Goal: Task Accomplishment & Management: Manage account settings

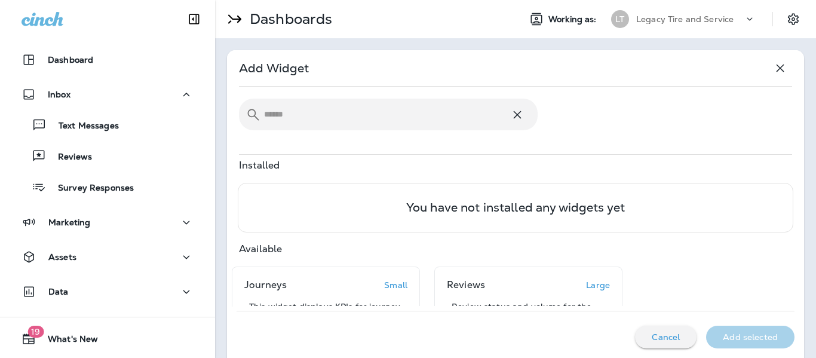
scroll to position [131, 0]
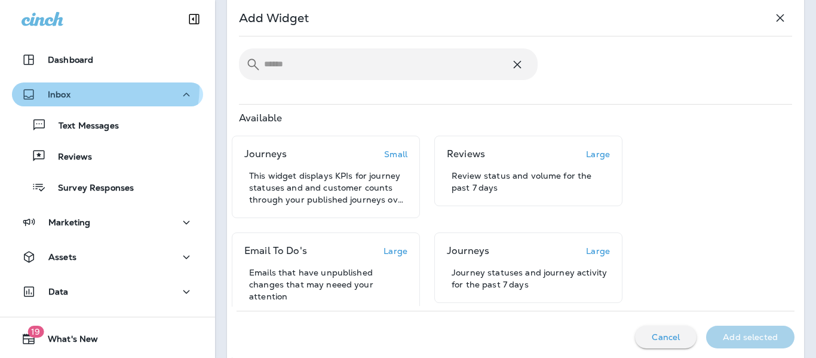
click at [82, 87] on div "Inbox" at bounding box center [108, 94] width 172 height 15
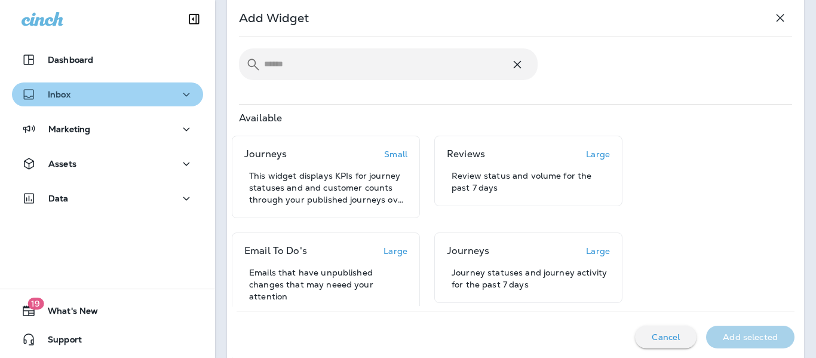
click at [118, 93] on div "Inbox" at bounding box center [108, 94] width 172 height 15
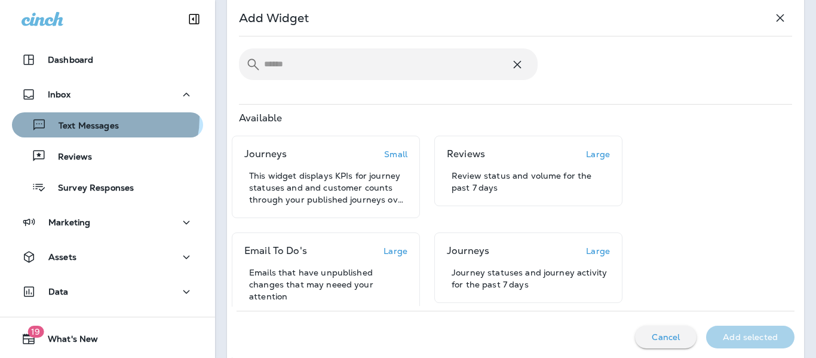
click at [96, 118] on div "Text Messages" at bounding box center [68, 125] width 102 height 18
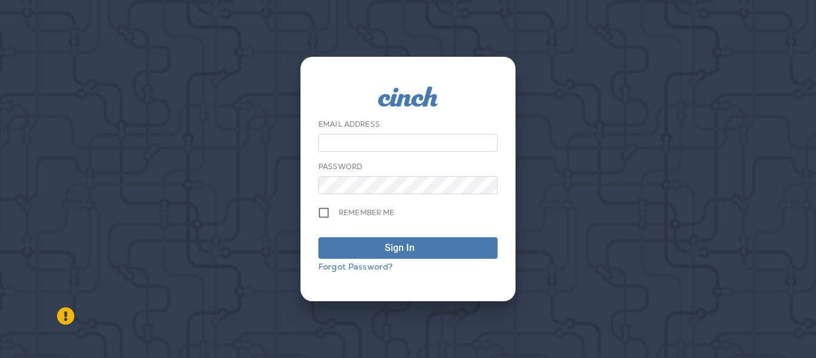
type input "**********"
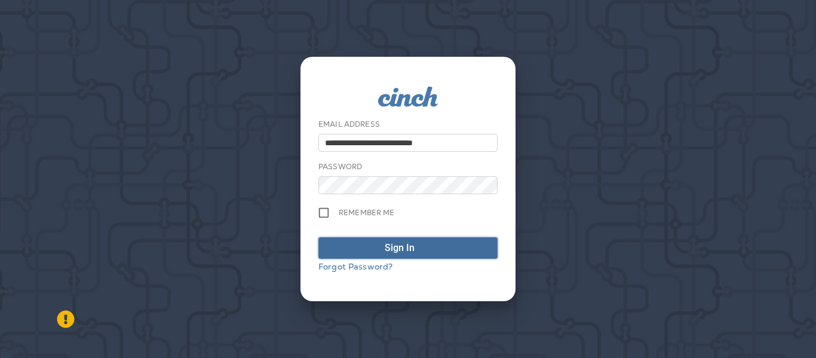
click at [365, 242] on span "Sign In" at bounding box center [408, 248] width 166 height 14
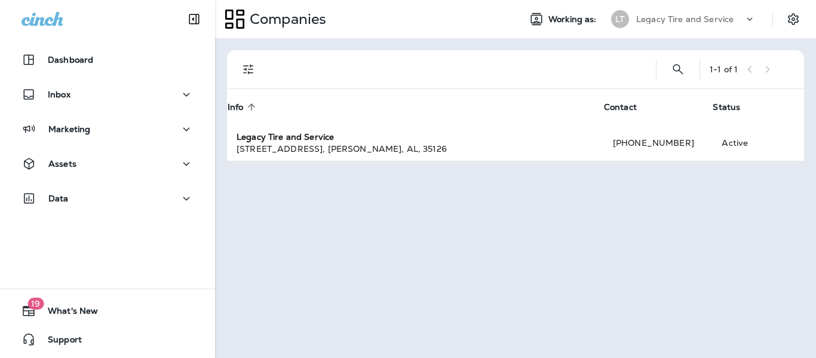
click at [691, 21] on p "Legacy Tire and Service" at bounding box center [684, 19] width 97 height 10
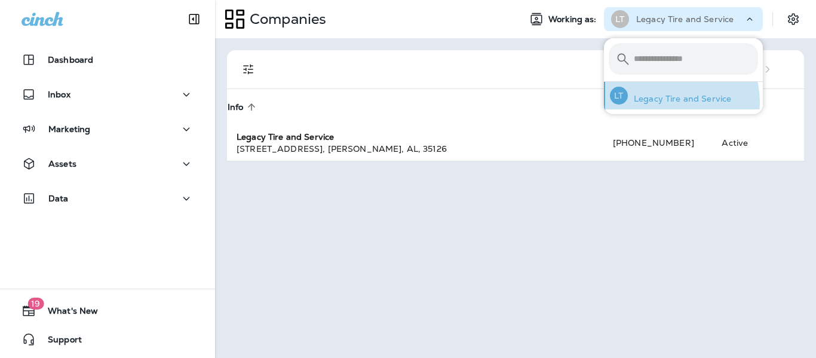
click at [670, 102] on p "Legacy Tire and Service" at bounding box center [679, 99] width 103 height 10
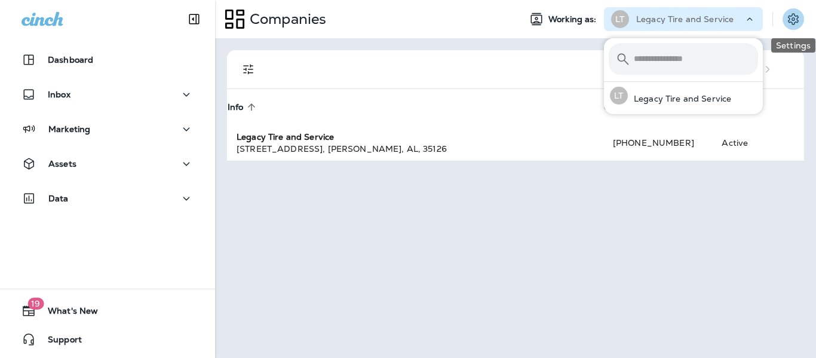
click at [799, 23] on icon "Settings" at bounding box center [793, 19] width 14 height 14
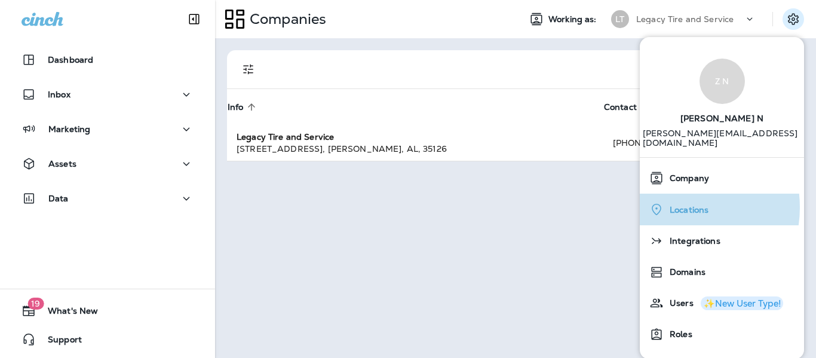
click at [673, 205] on span "Locations" at bounding box center [686, 210] width 45 height 10
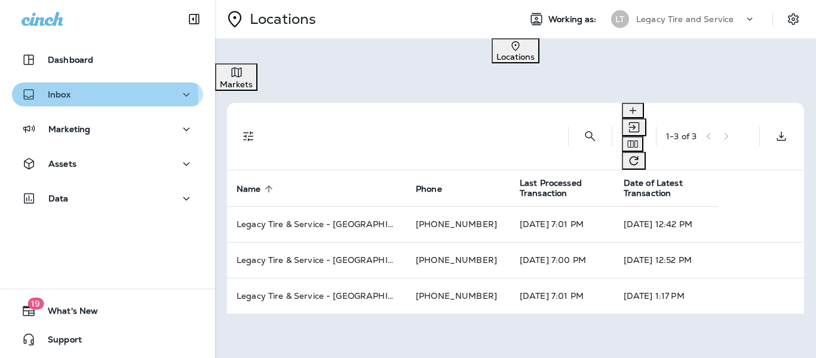
click at [84, 95] on div "Inbox" at bounding box center [108, 94] width 172 height 15
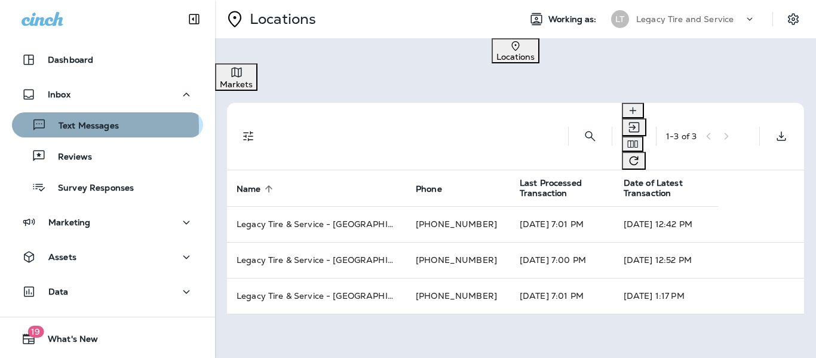
click at [79, 127] on p "Text Messages" at bounding box center [83, 126] width 72 height 11
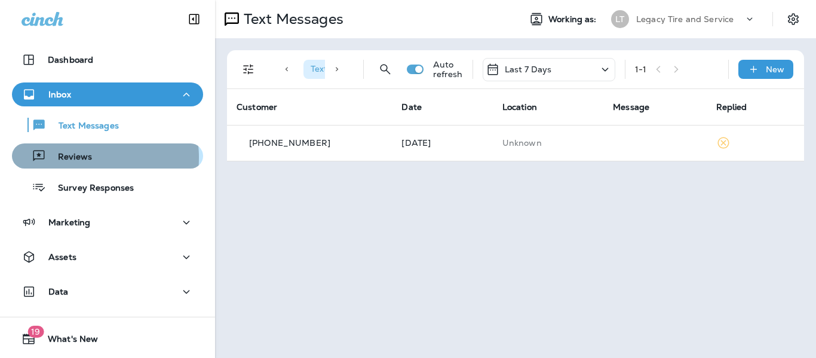
click at [79, 158] on p "Reviews" at bounding box center [69, 157] width 46 height 11
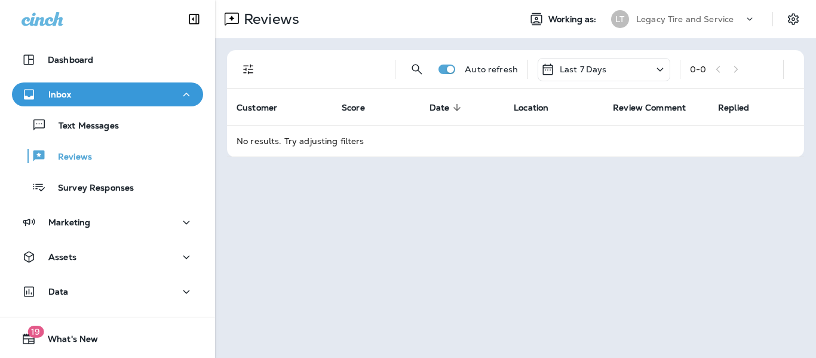
click at [606, 76] on div "Last 7 Days" at bounding box center [604, 69] width 133 height 23
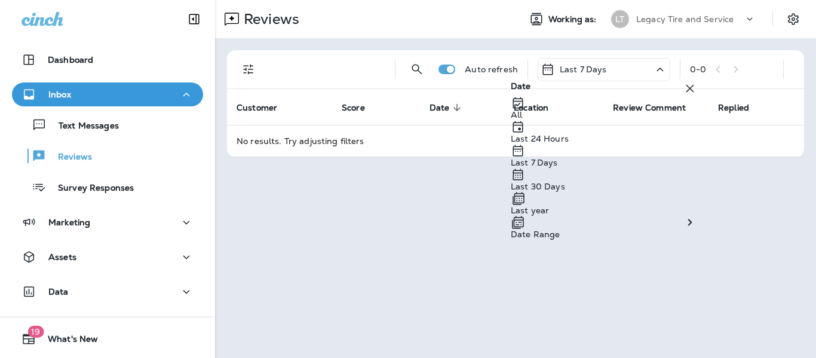
click at [555, 191] on p "Last 30 Days" at bounding box center [604, 187] width 186 height 10
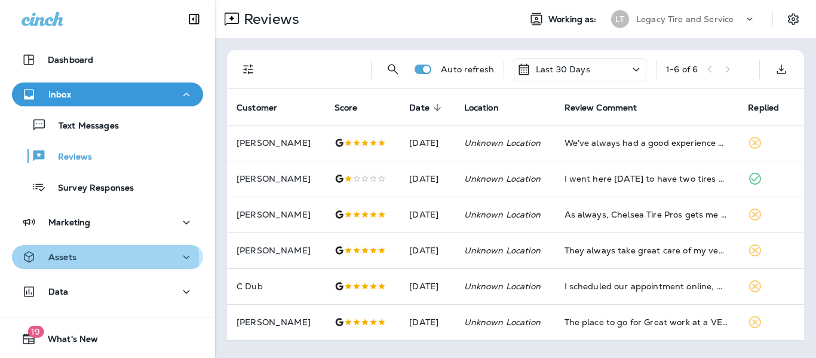
click at [98, 260] on div "Assets" at bounding box center [108, 257] width 172 height 15
